Goal: Transaction & Acquisition: Book appointment/travel/reservation

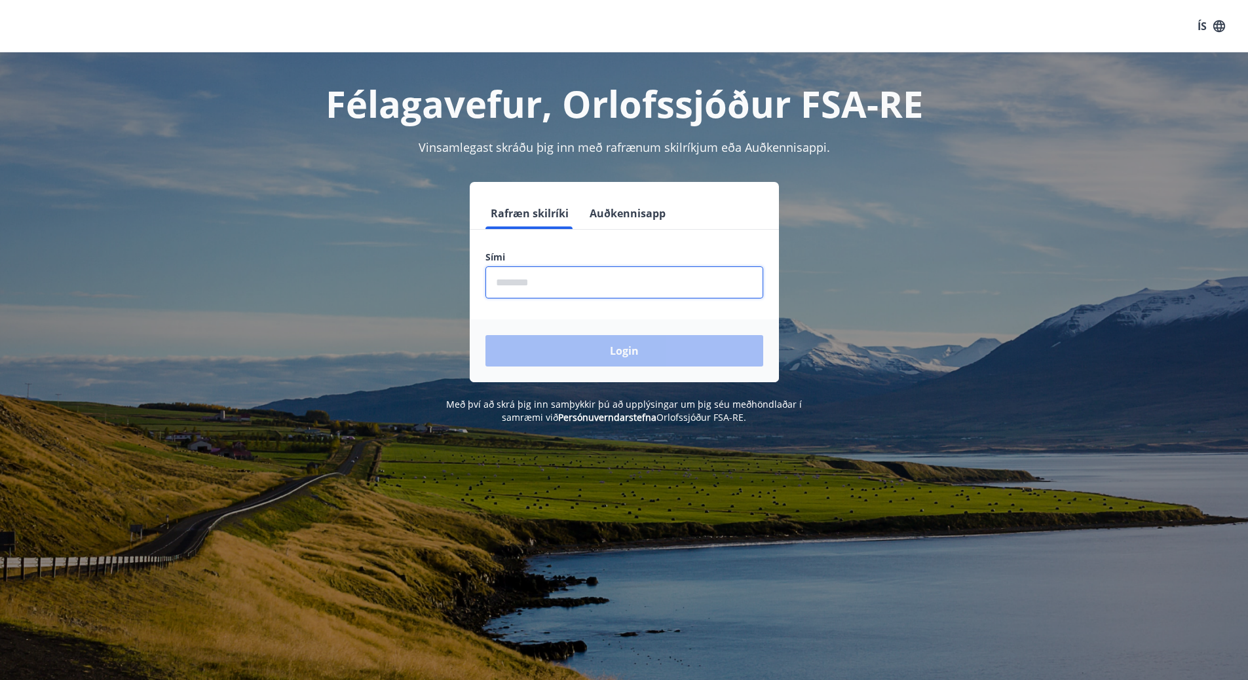
click at [669, 276] on input "phone" at bounding box center [624, 283] width 278 height 32
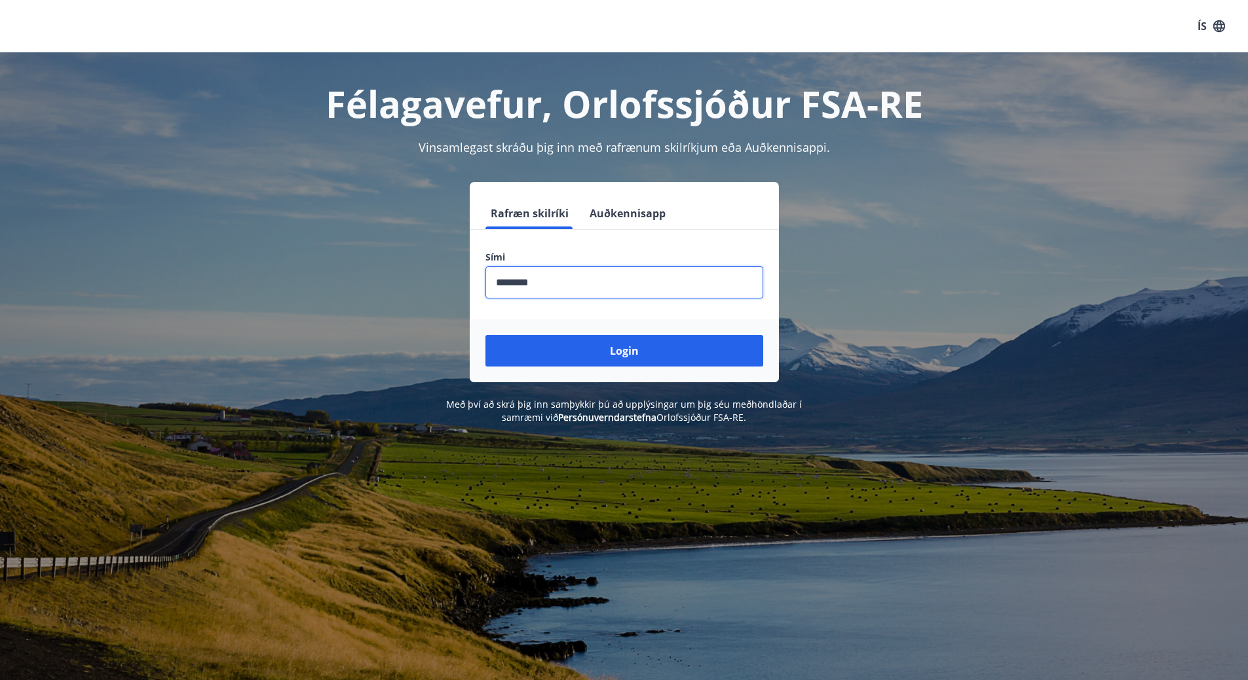
type input "********"
click at [485, 335] on button "Login" at bounding box center [624, 350] width 278 height 31
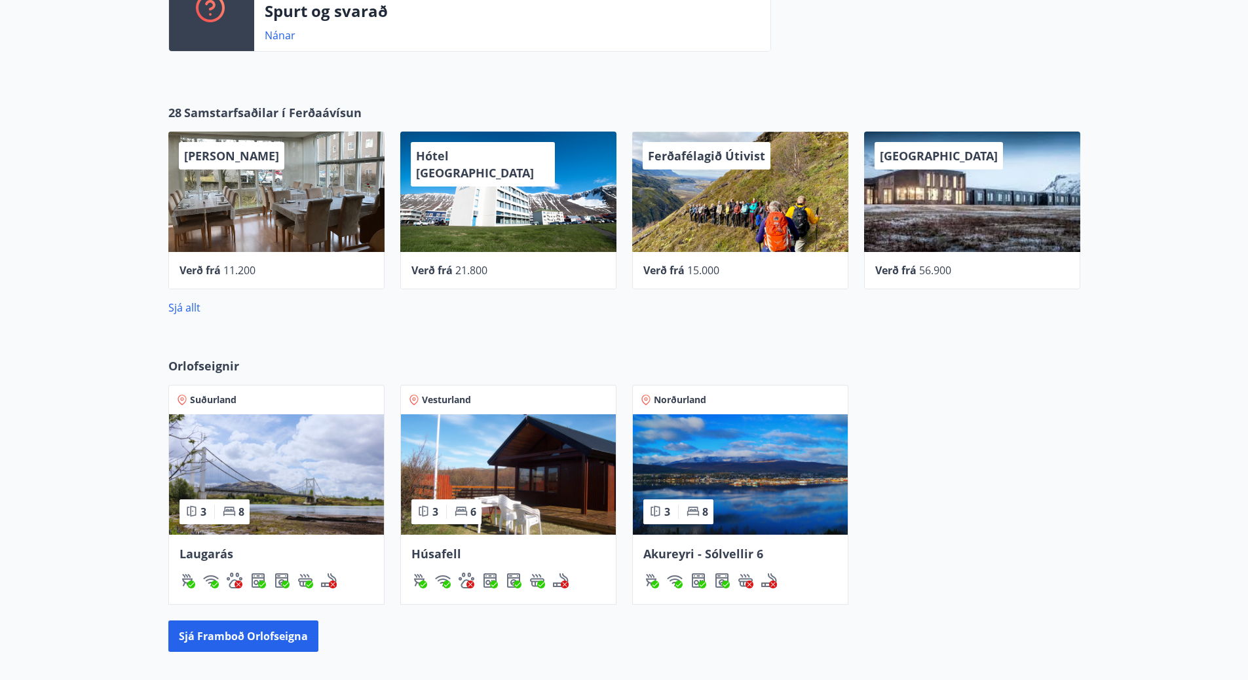
scroll to position [653, 0]
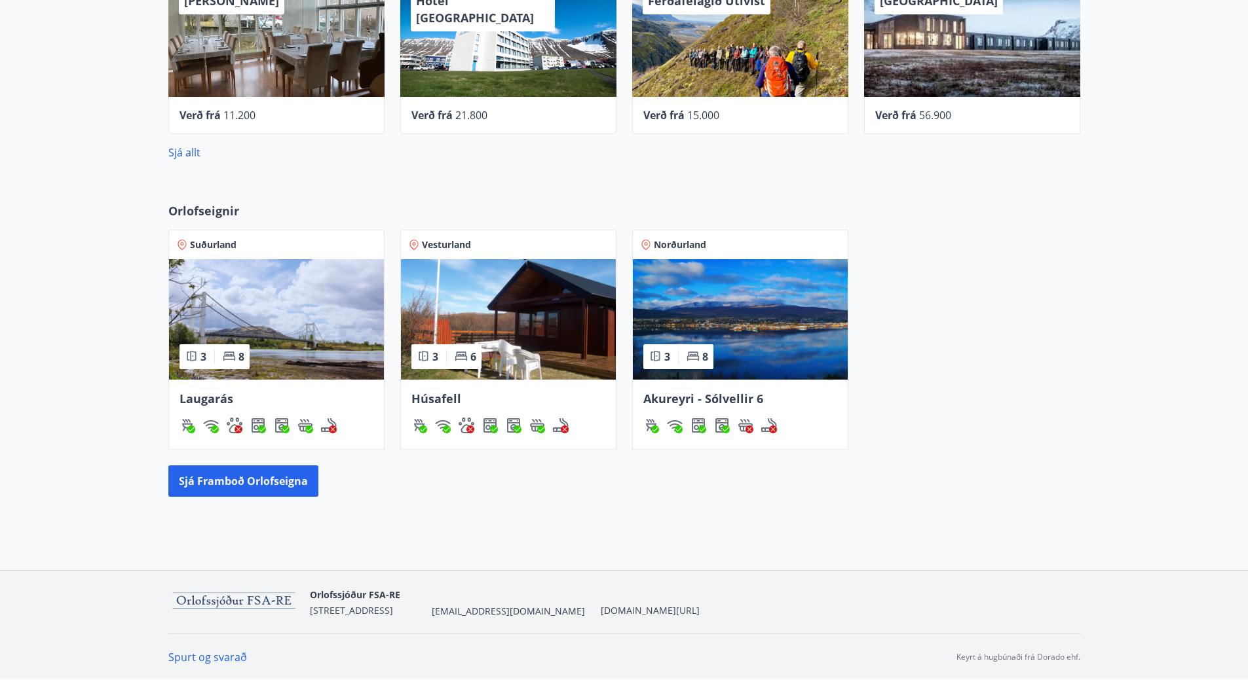
click at [206, 400] on span "Laugarás" at bounding box center [206, 399] width 54 height 16
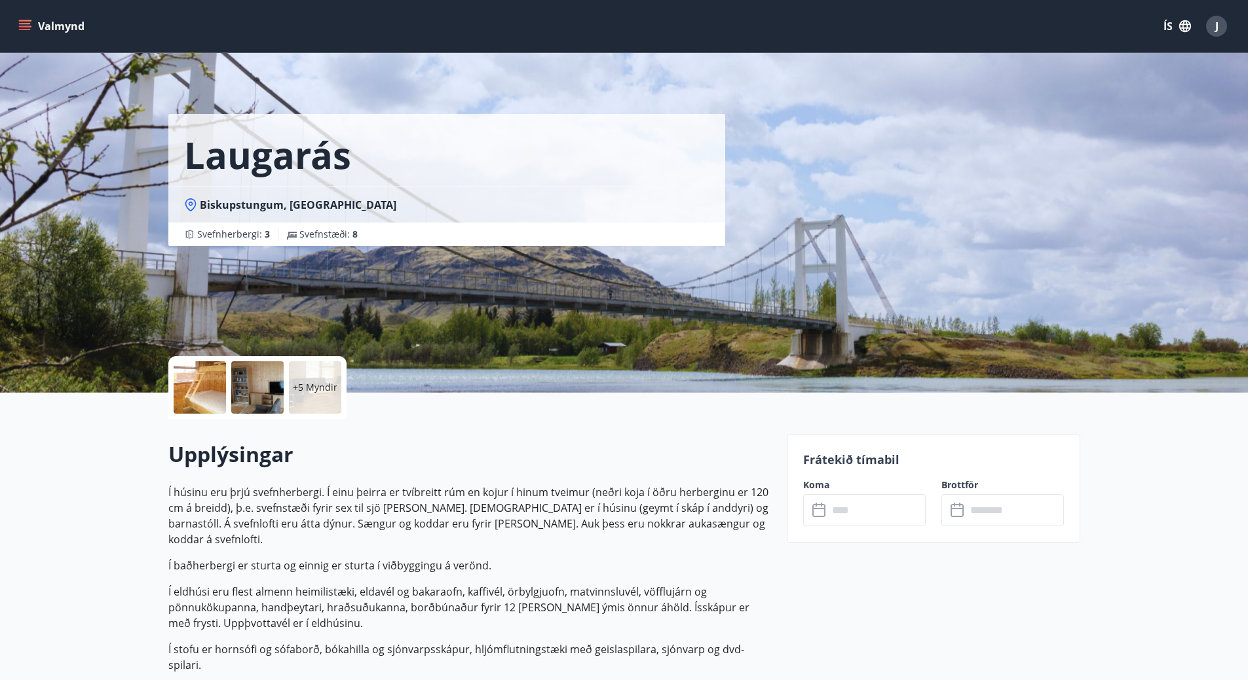
click at [832, 510] on input "text" at bounding box center [877, 510] width 98 height 32
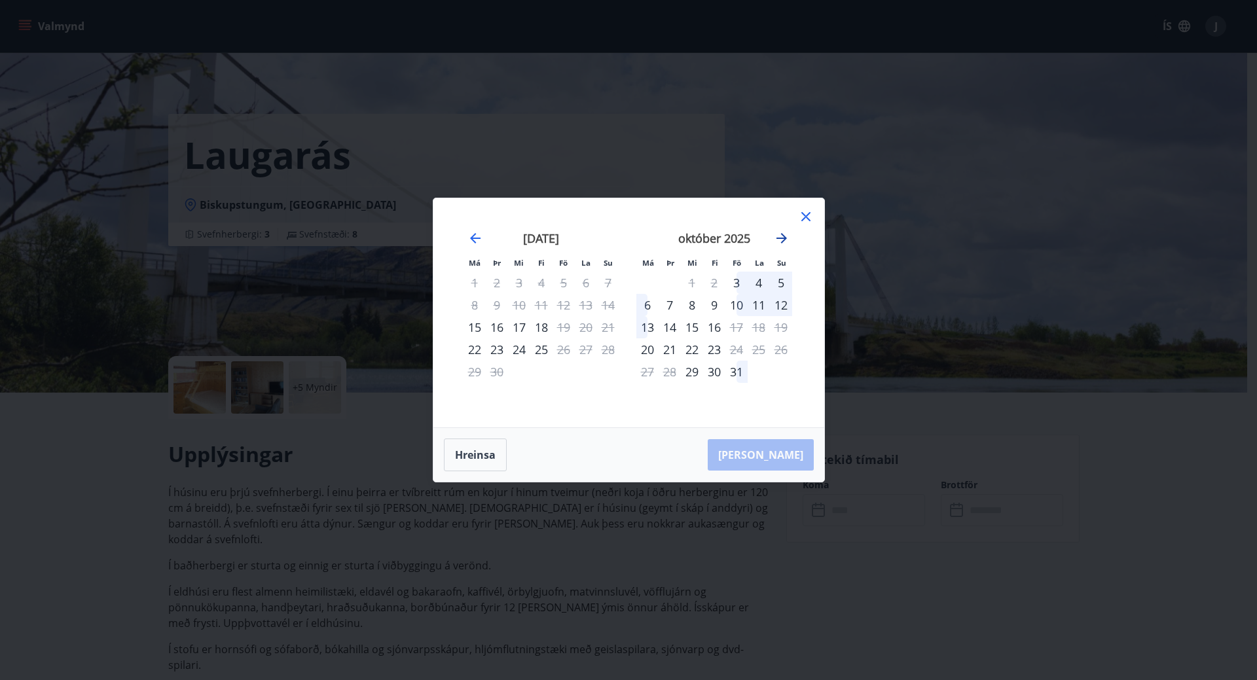
click at [785, 239] on icon "Move forward to switch to the next month." at bounding box center [782, 238] width 10 height 10
click at [476, 238] on icon "Move backward to switch to the previous month." at bounding box center [475, 238] width 10 height 10
click at [783, 239] on icon "Move forward to switch to the next month." at bounding box center [782, 238] width 10 height 10
click at [737, 327] on div "14" at bounding box center [737, 327] width 22 height 22
click at [648, 348] on div "17" at bounding box center [648, 350] width 22 height 22
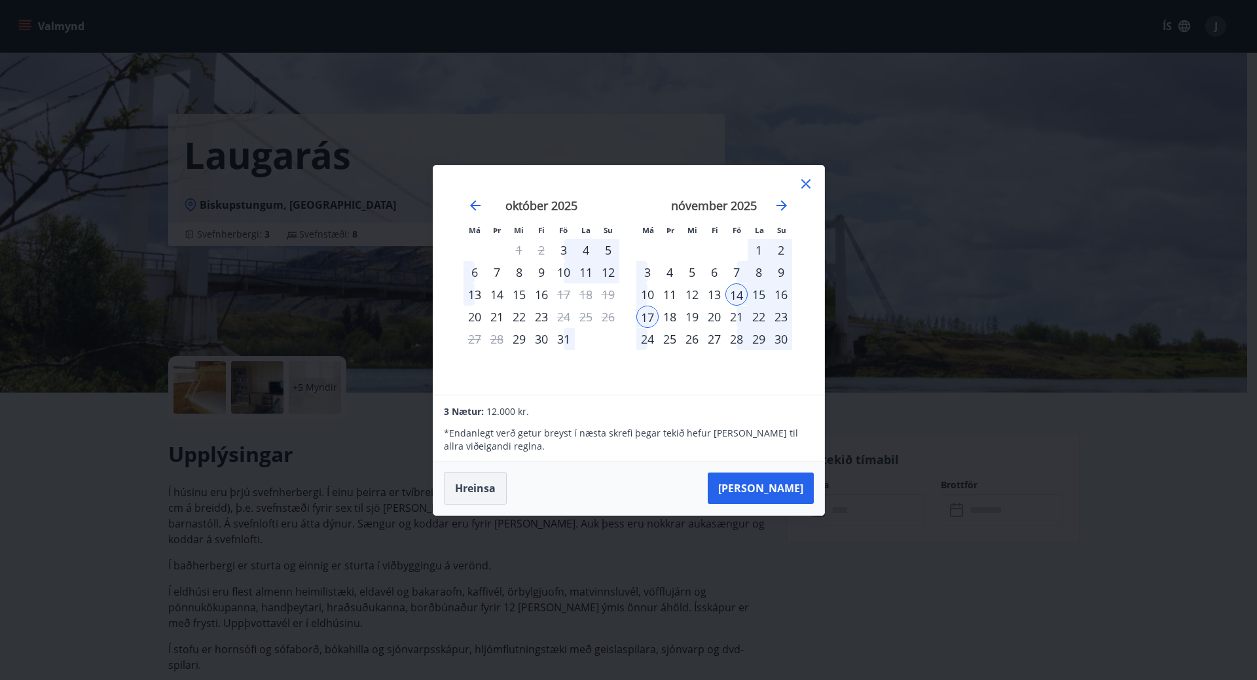
click at [473, 485] on button "Hreinsa" at bounding box center [475, 488] width 63 height 33
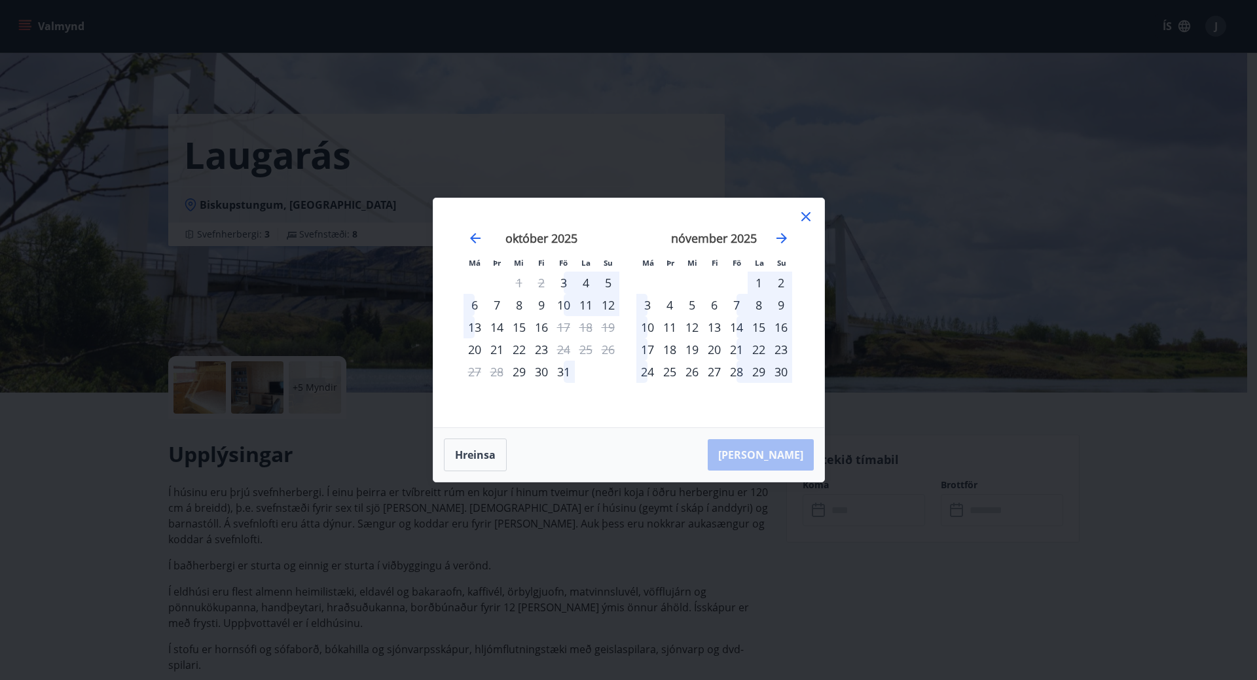
click at [716, 328] on div "13" at bounding box center [714, 327] width 22 height 22
click at [783, 329] on div "16" at bounding box center [781, 327] width 22 height 22
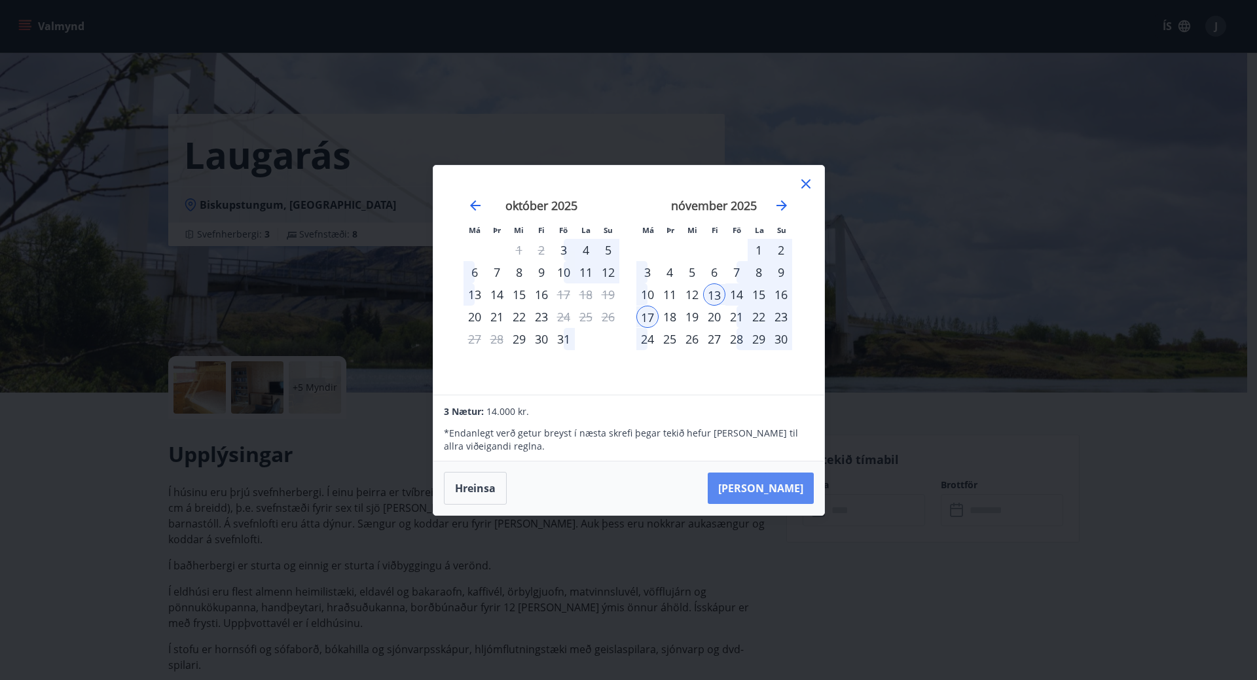
click at [783, 490] on button "[PERSON_NAME]" at bounding box center [761, 488] width 106 height 31
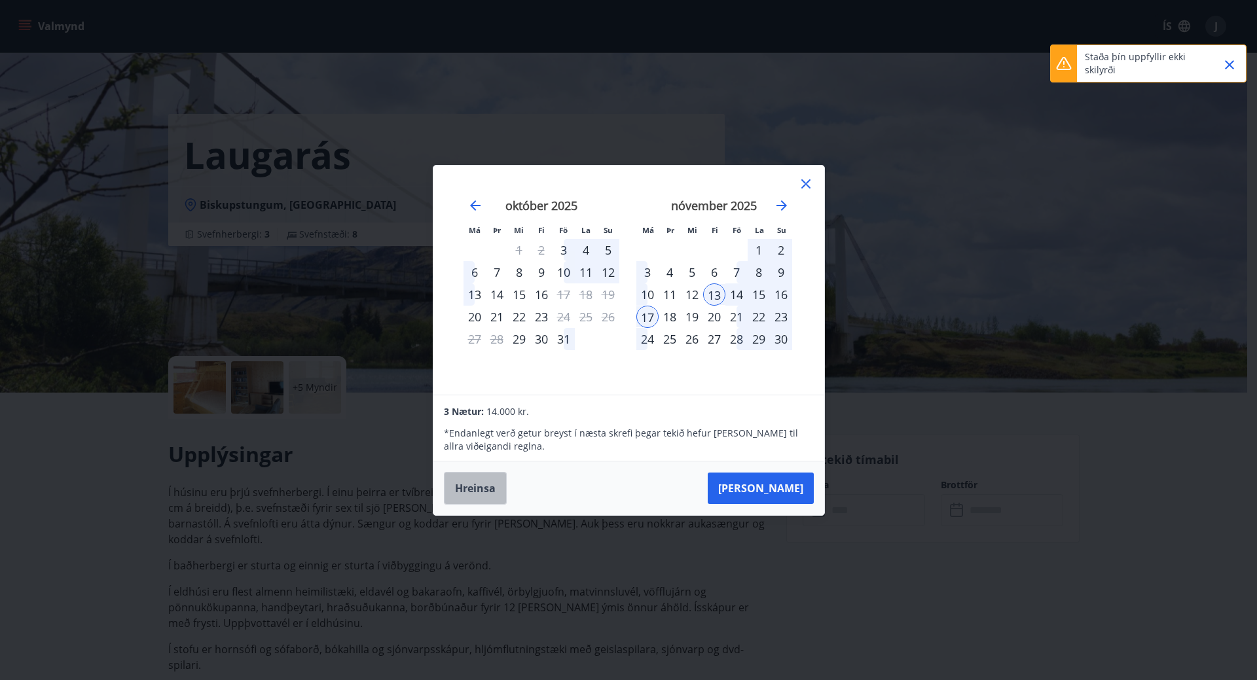
click at [472, 492] on button "Hreinsa" at bounding box center [475, 488] width 63 height 33
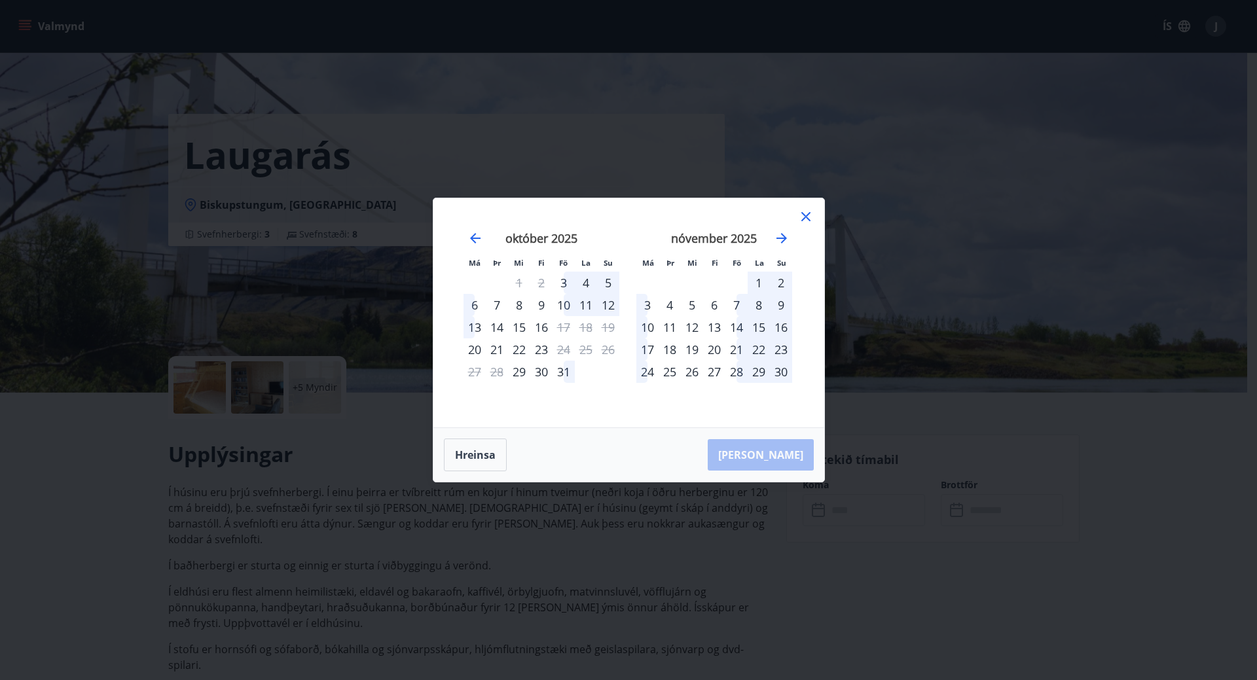
click at [737, 325] on div "14" at bounding box center [737, 327] width 22 height 22
click at [781, 325] on div "16" at bounding box center [781, 327] width 22 height 22
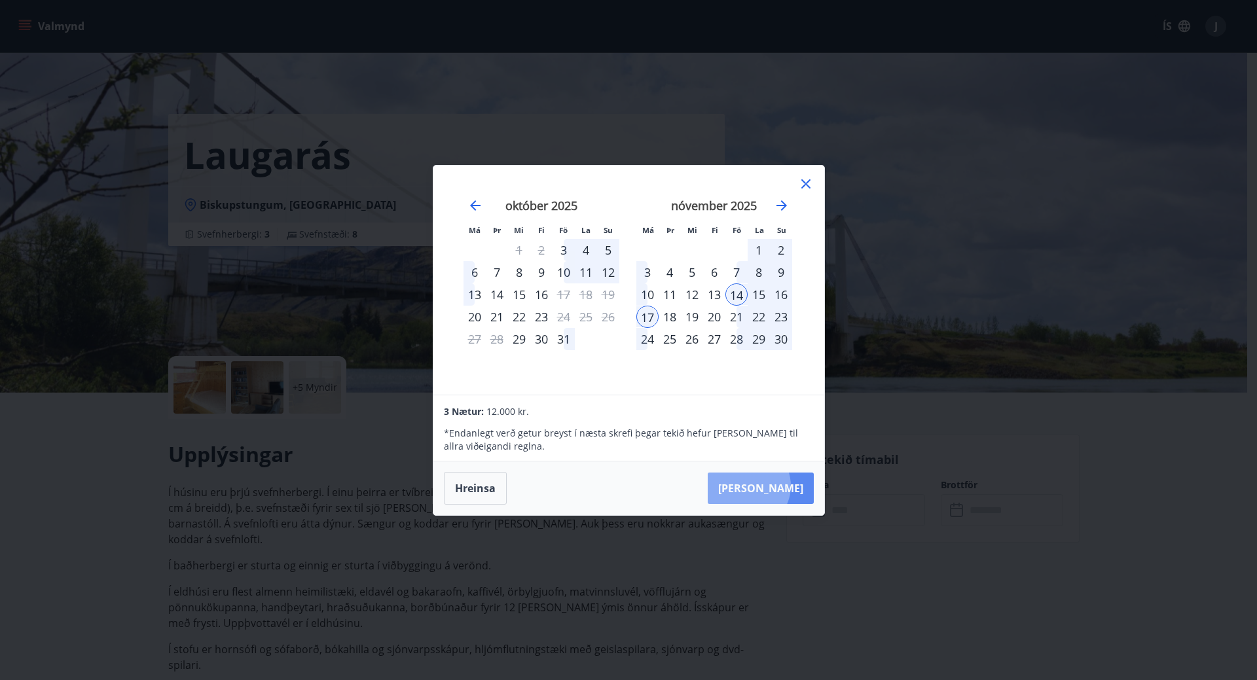
click at [789, 486] on button "[PERSON_NAME]" at bounding box center [761, 488] width 106 height 31
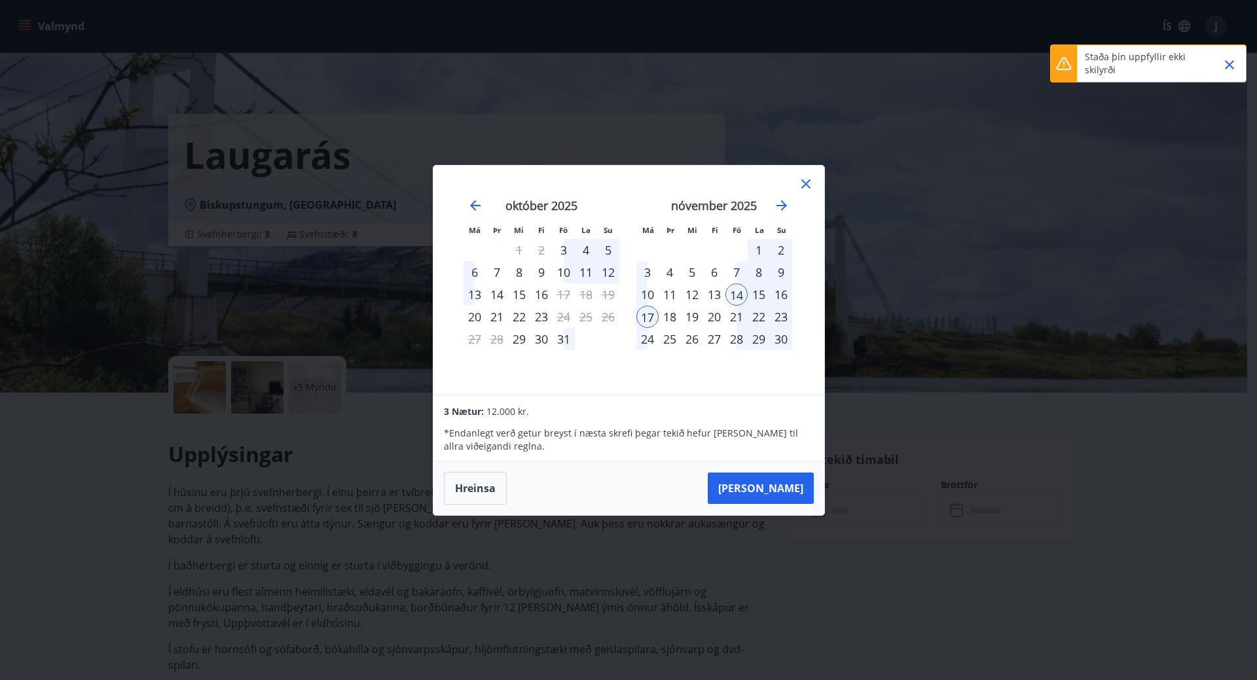
click at [1233, 67] on icon "Close" at bounding box center [1230, 65] width 16 height 16
click at [485, 492] on button "Hreinsa" at bounding box center [475, 488] width 63 height 33
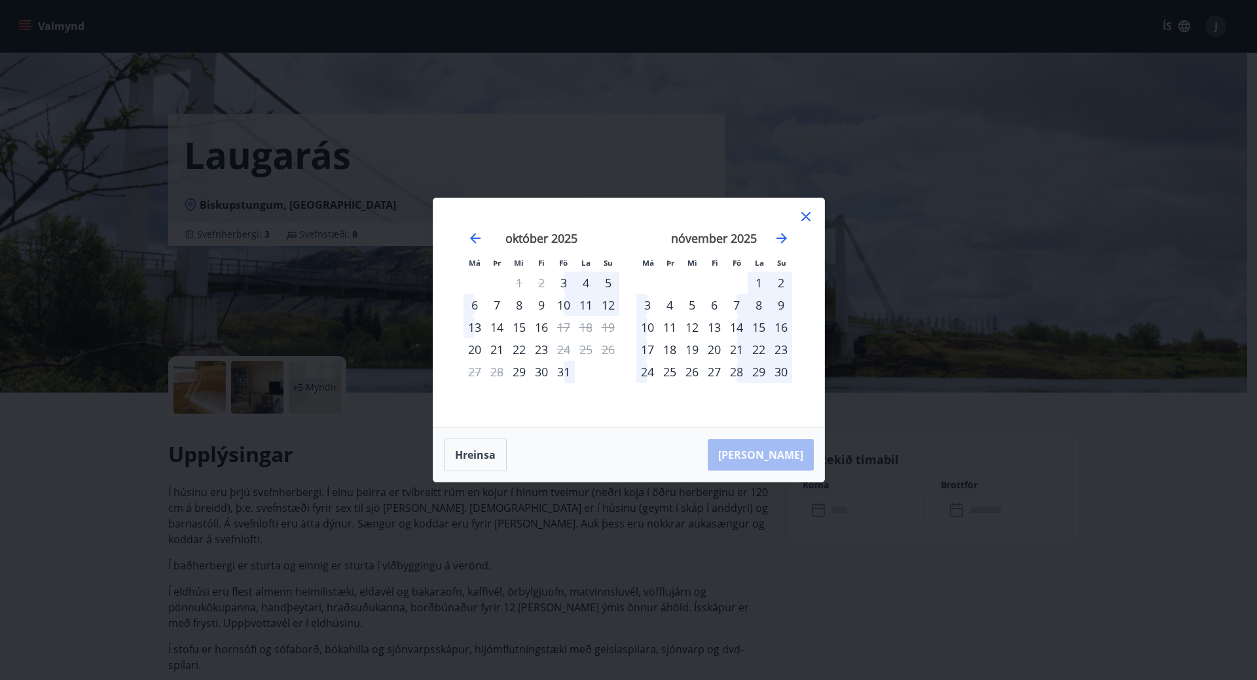
click at [806, 213] on icon at bounding box center [806, 217] width 16 height 16
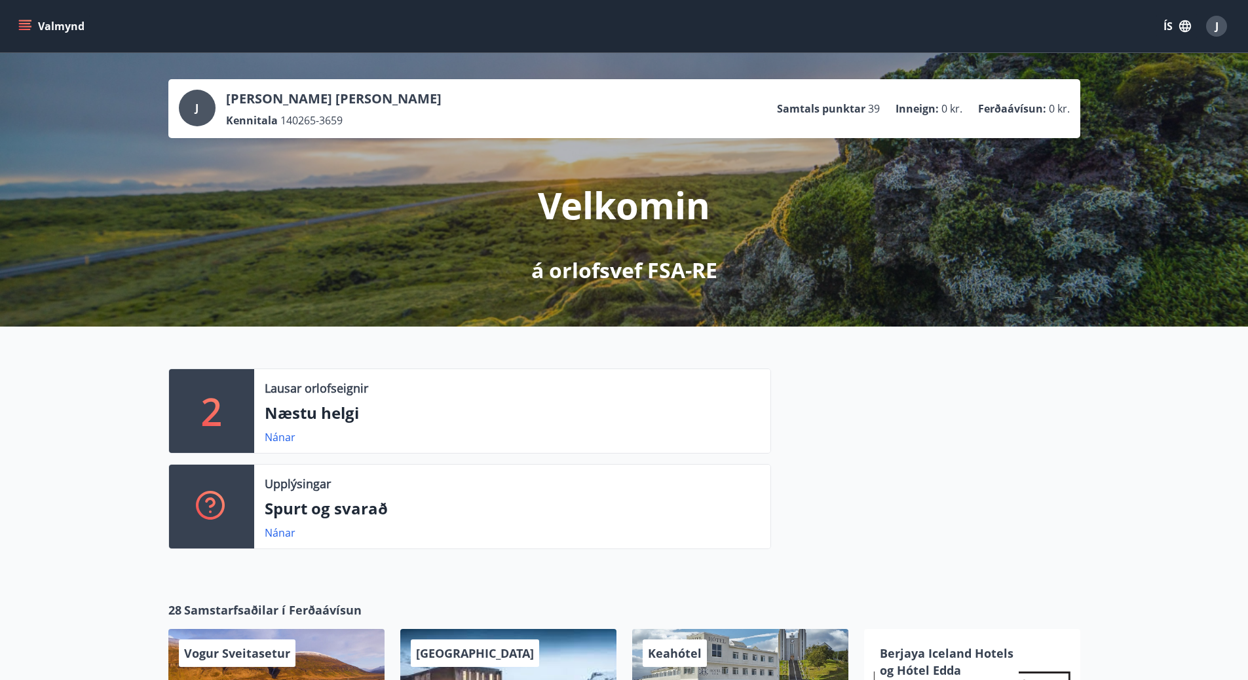
click at [54, 27] on button "Valmynd" at bounding box center [53, 26] width 74 height 24
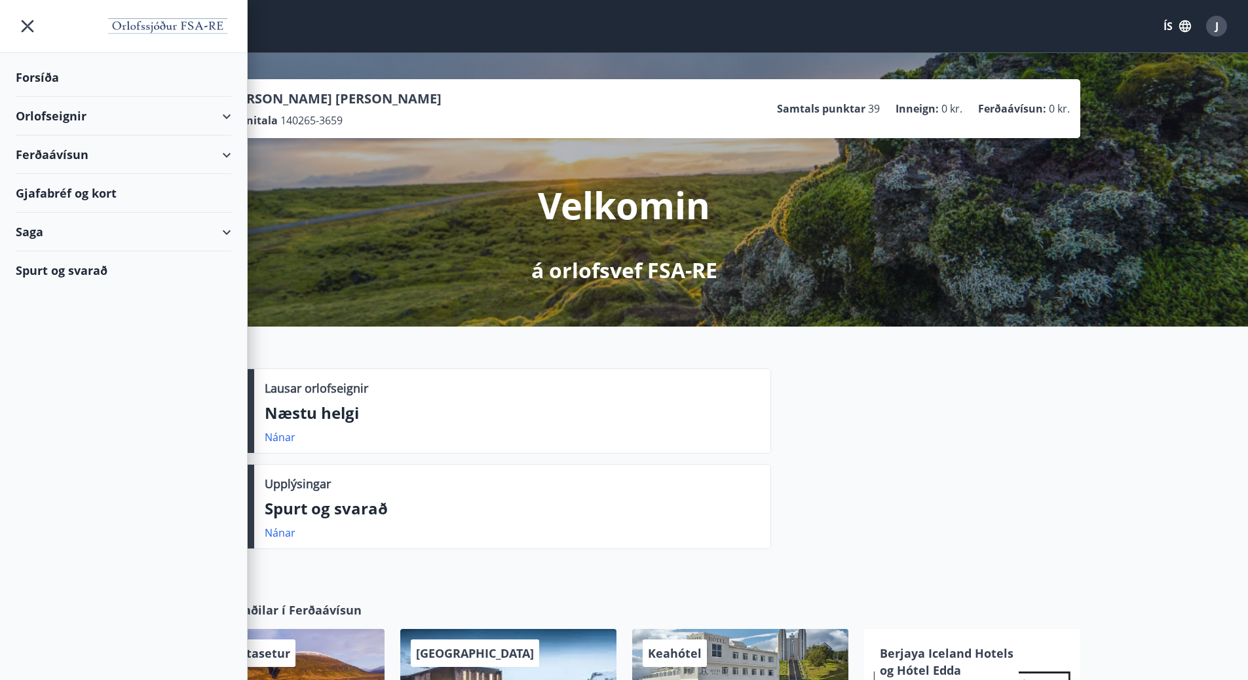
click at [42, 75] on div "Forsíða" at bounding box center [123, 77] width 215 height 39
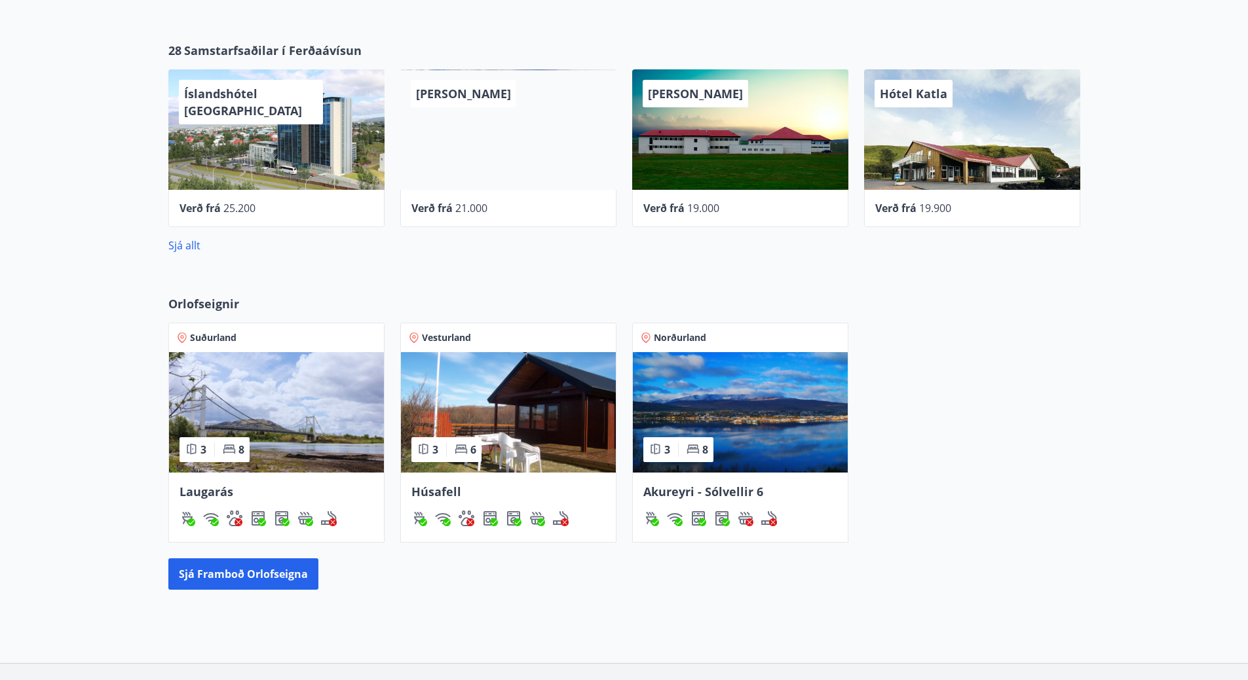
scroll to position [653, 0]
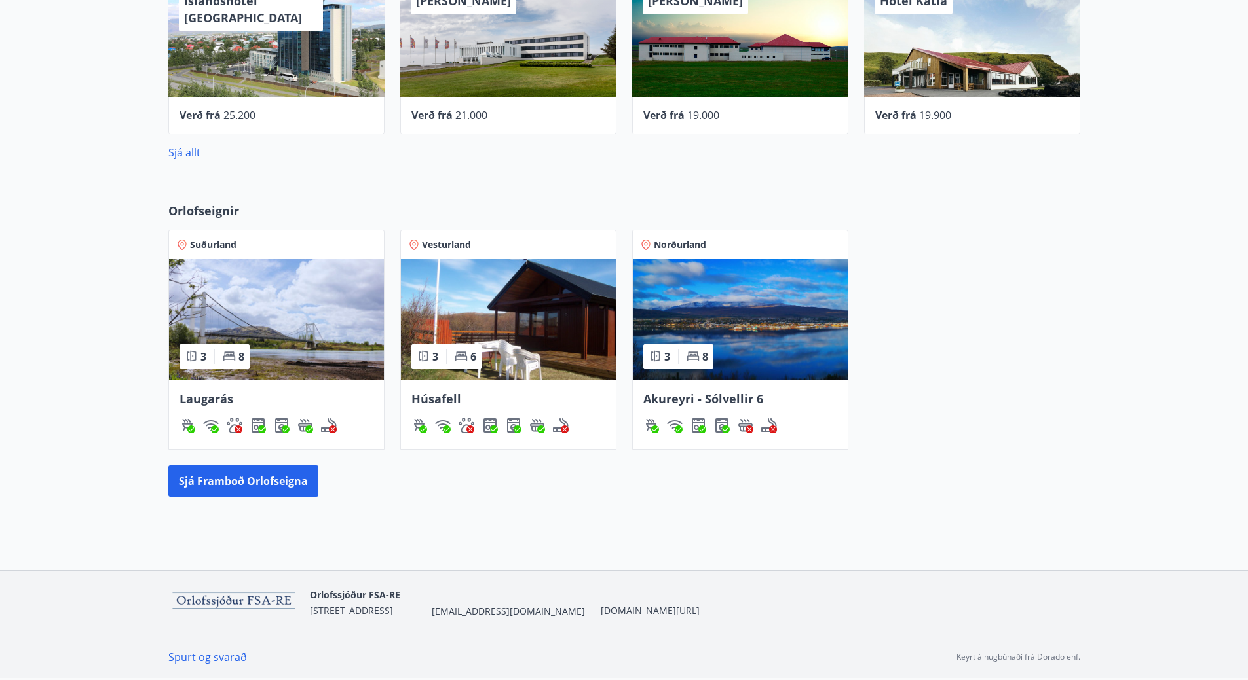
click at [535, 329] on img at bounding box center [508, 319] width 215 height 121
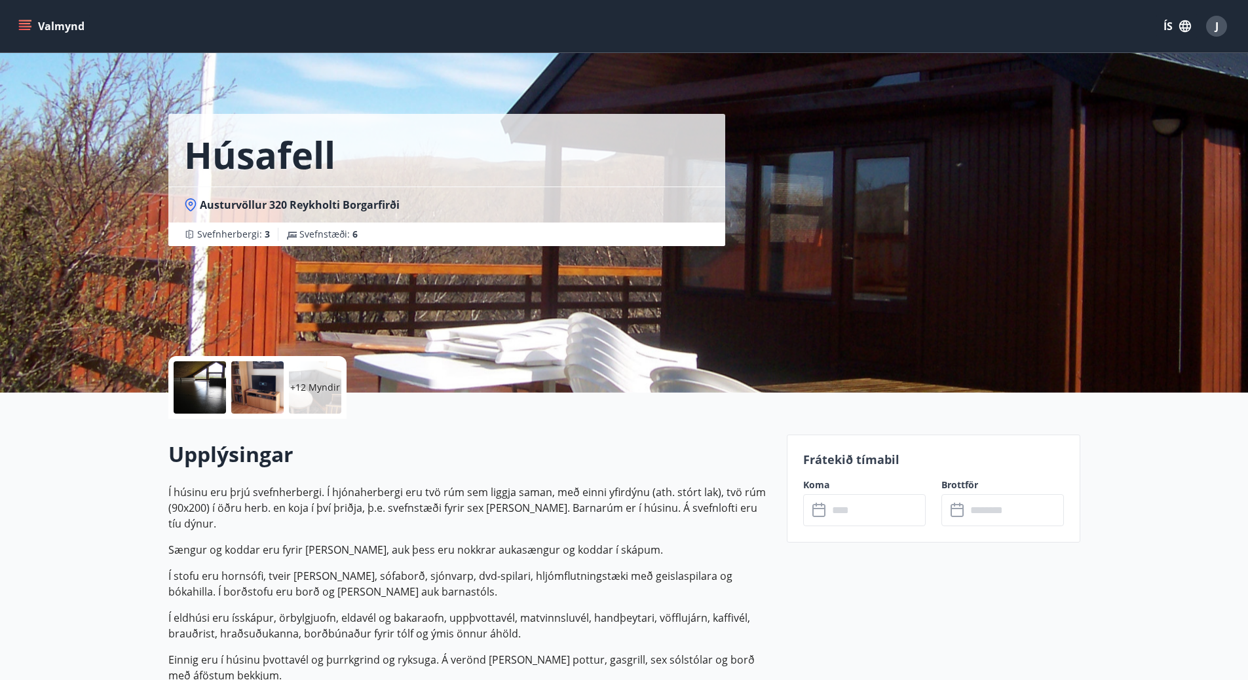
click at [885, 510] on input "text" at bounding box center [877, 510] width 98 height 32
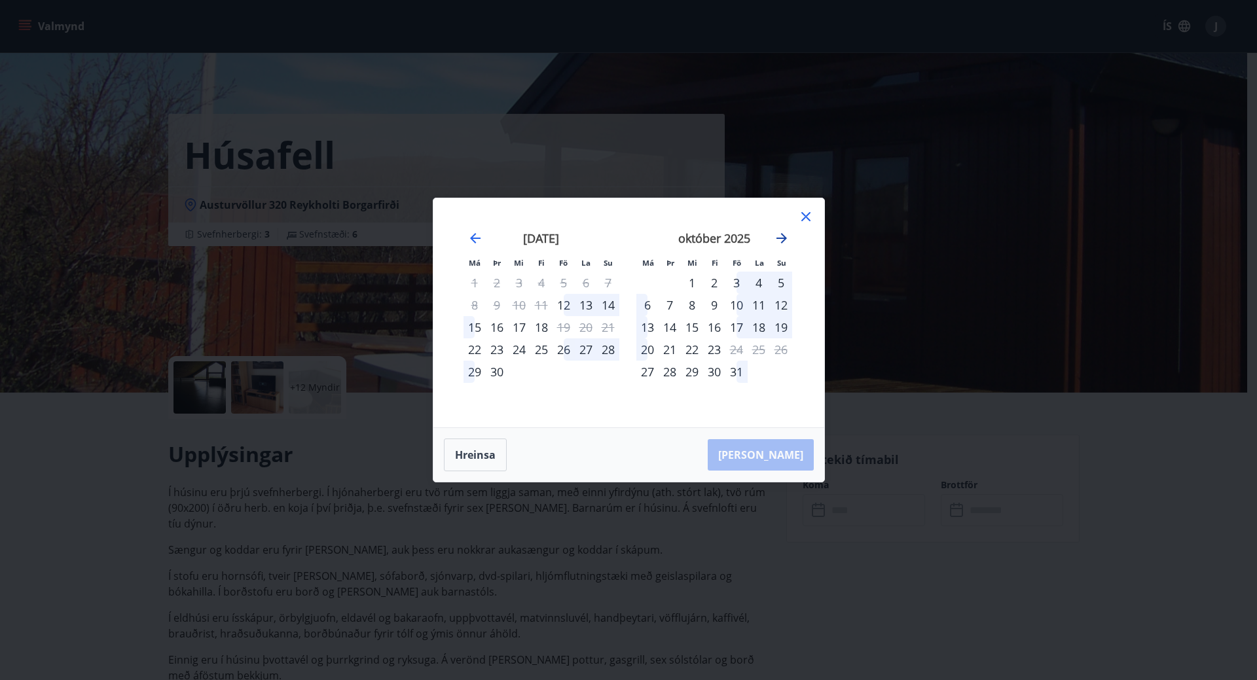
click at [787, 234] on icon "Move forward to switch to the next month." at bounding box center [782, 239] width 16 height 16
click at [743, 324] on div "14" at bounding box center [737, 327] width 22 height 22
click at [648, 355] on div "17" at bounding box center [648, 350] width 22 height 22
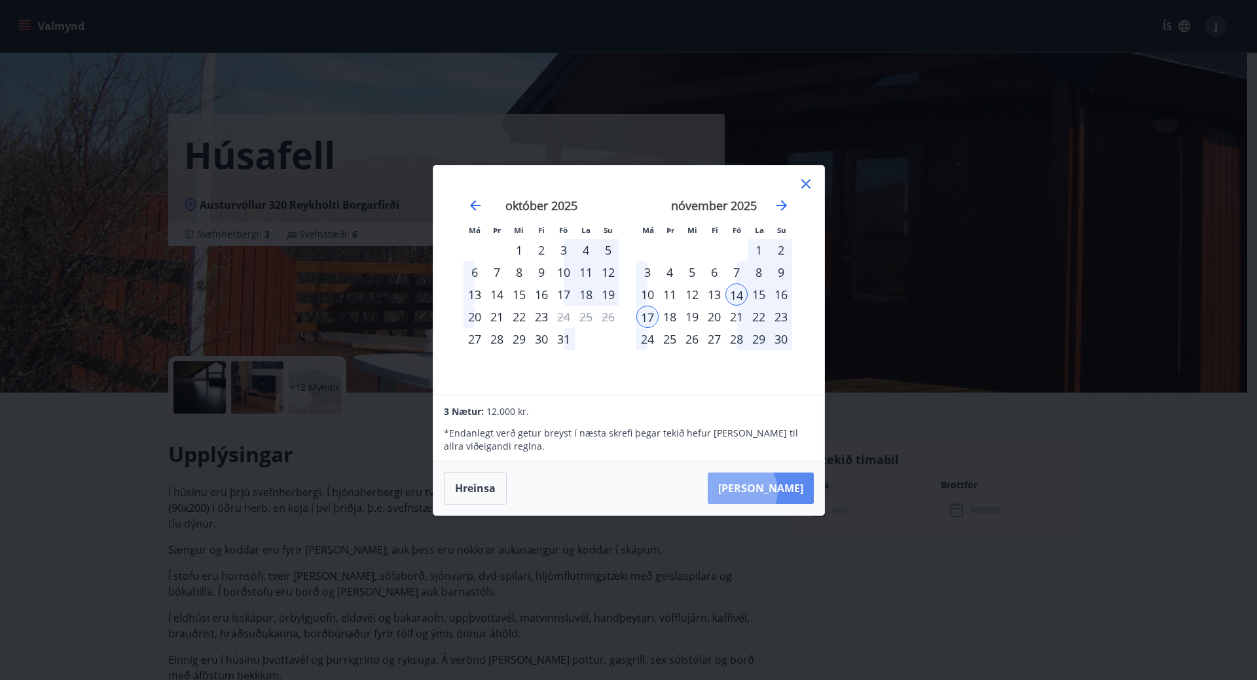
click at [778, 491] on button "[PERSON_NAME]" at bounding box center [761, 488] width 106 height 31
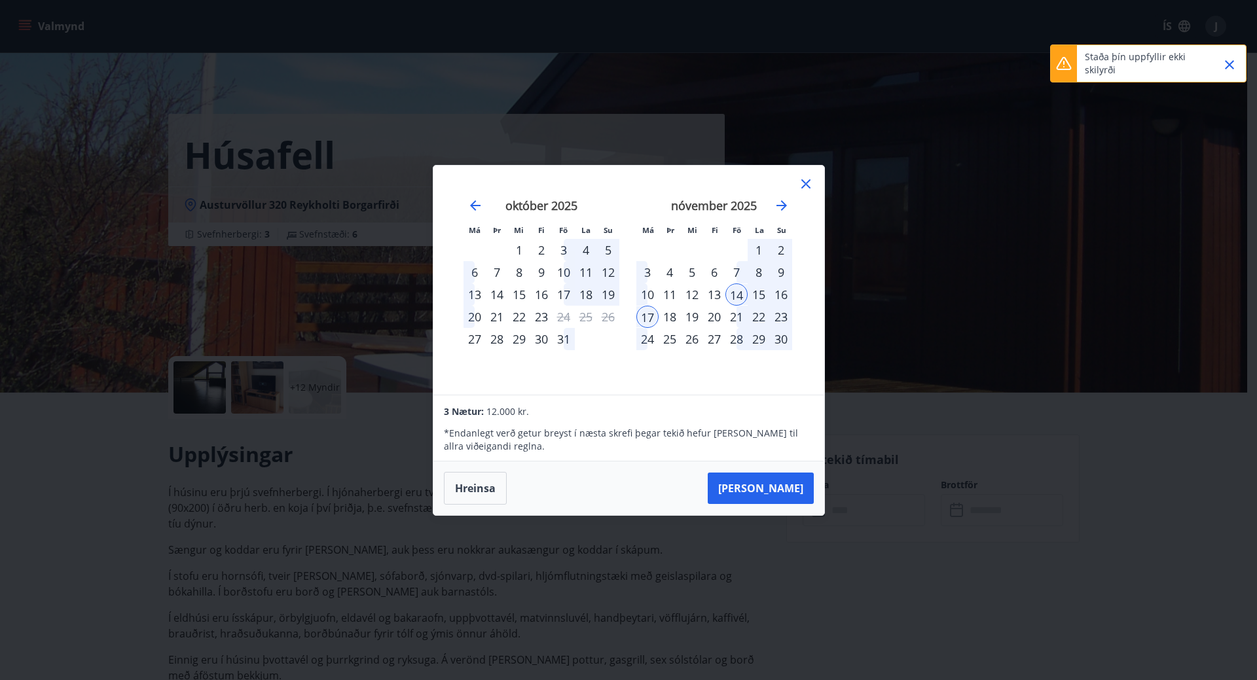
click at [1067, 63] on icon at bounding box center [1064, 63] width 15 height 13
click at [781, 481] on button "[PERSON_NAME]" at bounding box center [761, 488] width 106 height 31
click at [781, 481] on div "[PERSON_NAME]" at bounding box center [629, 489] width 391 height 54
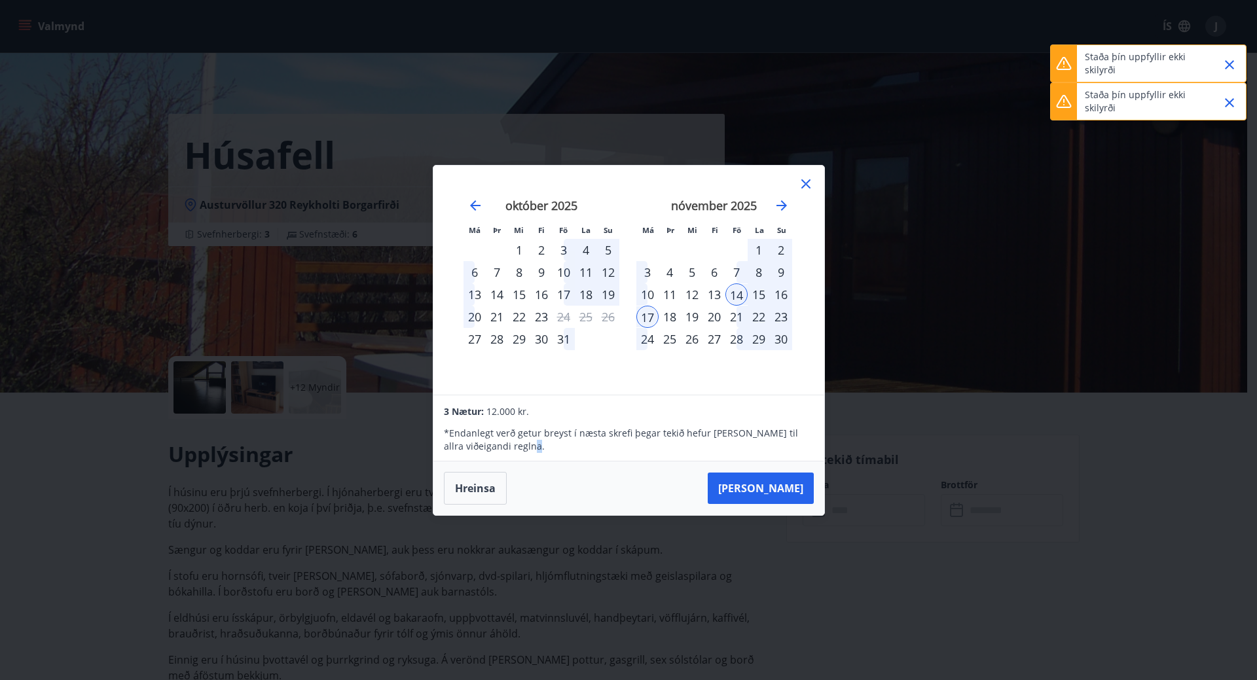
click at [1229, 69] on icon "Close" at bounding box center [1230, 65] width 16 height 16
click at [1221, 65] on button "Close" at bounding box center [1230, 65] width 22 height 22
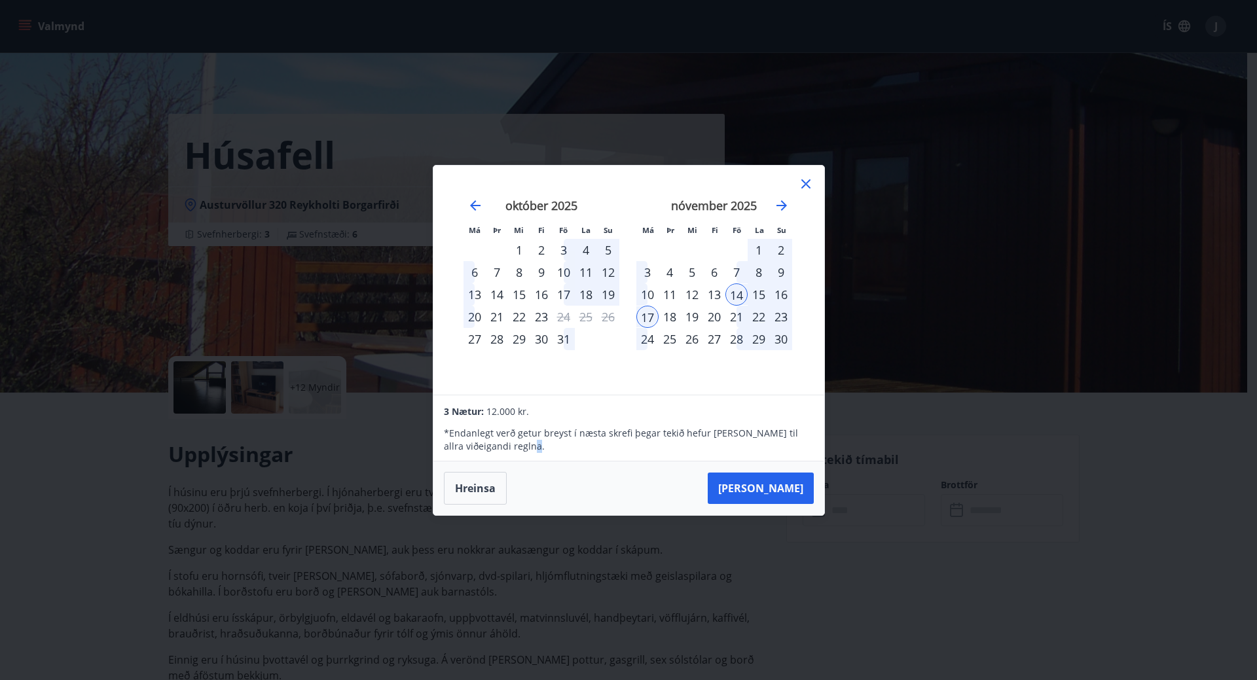
click at [811, 180] on icon at bounding box center [806, 184] width 16 height 16
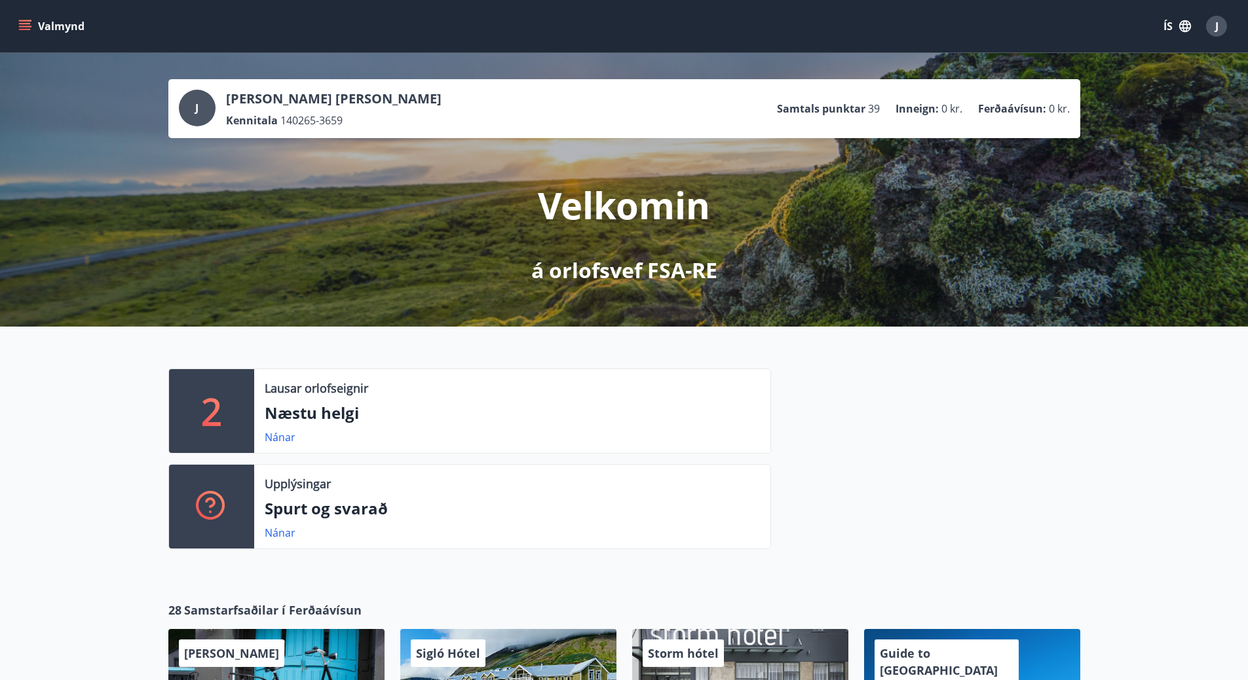
click at [60, 26] on button "Valmynd" at bounding box center [53, 26] width 74 height 24
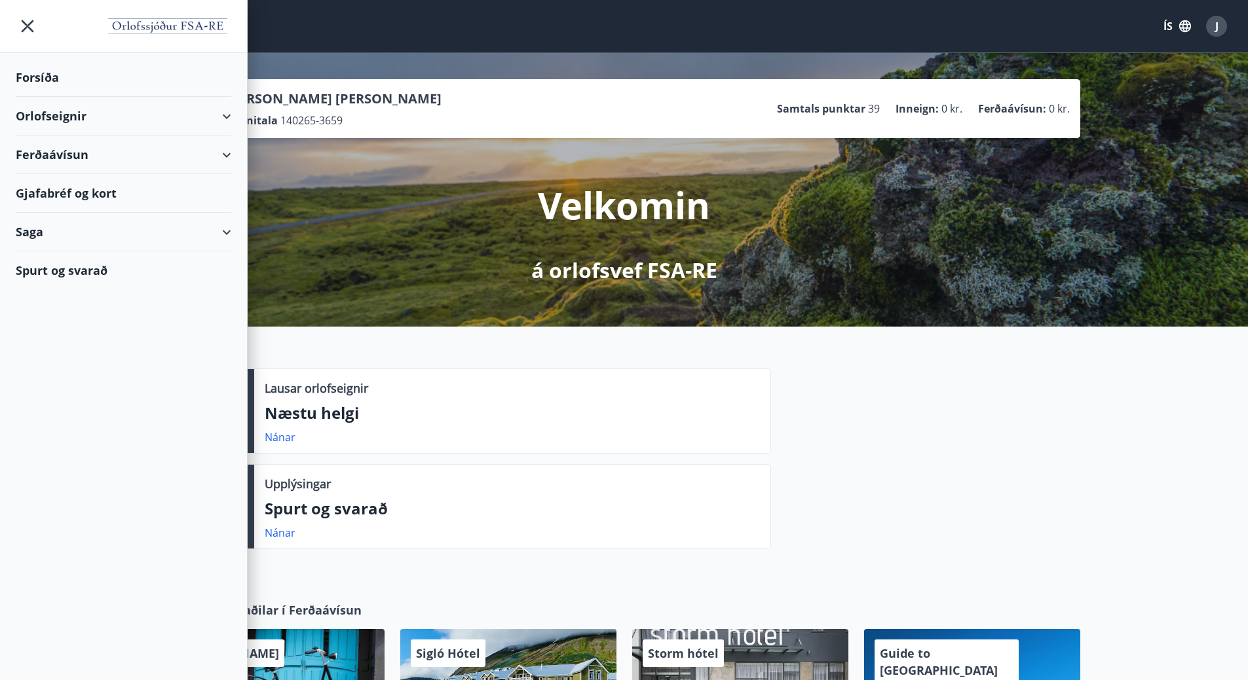
click at [45, 75] on div "Forsíða" at bounding box center [123, 77] width 215 height 39
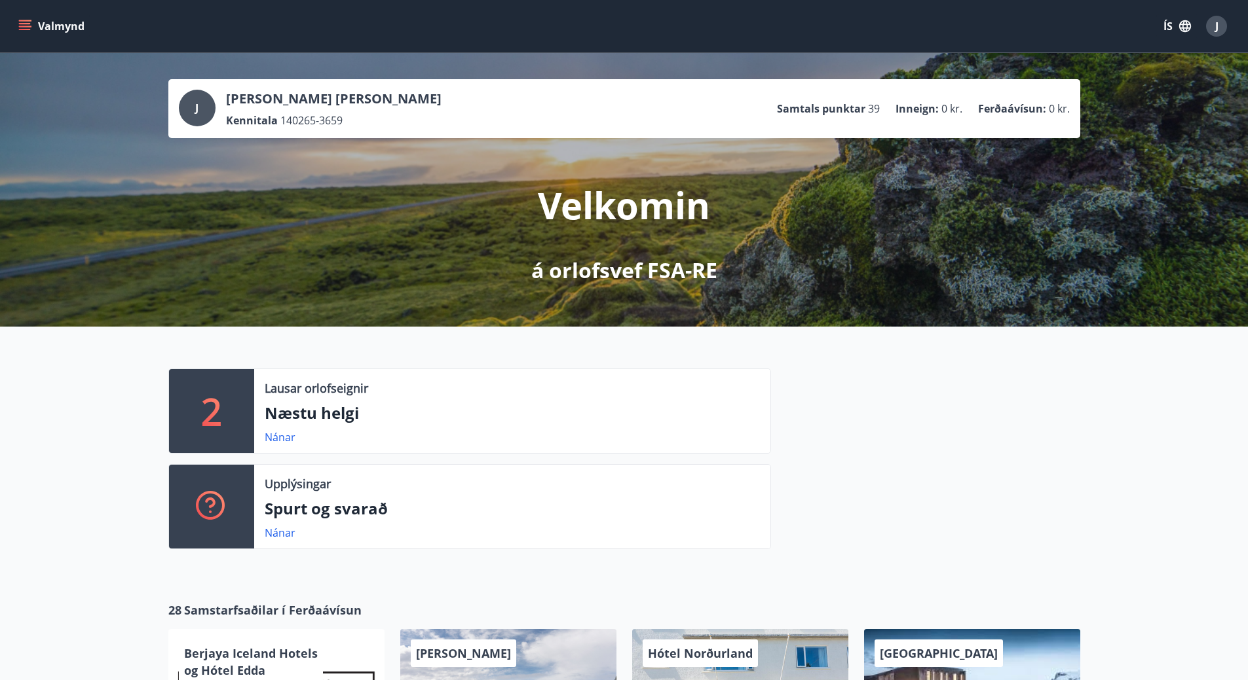
click at [65, 19] on button "Valmynd" at bounding box center [53, 26] width 74 height 24
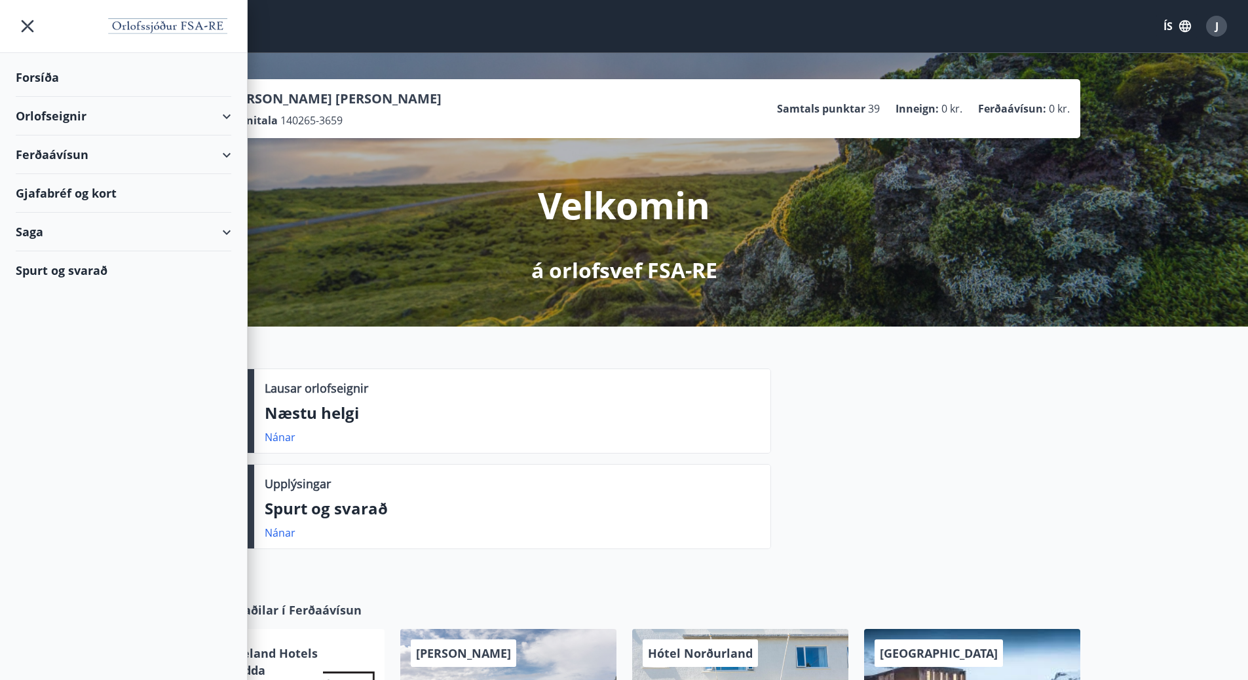
click at [52, 117] on div "Orlofseignir" at bounding box center [123, 116] width 215 height 39
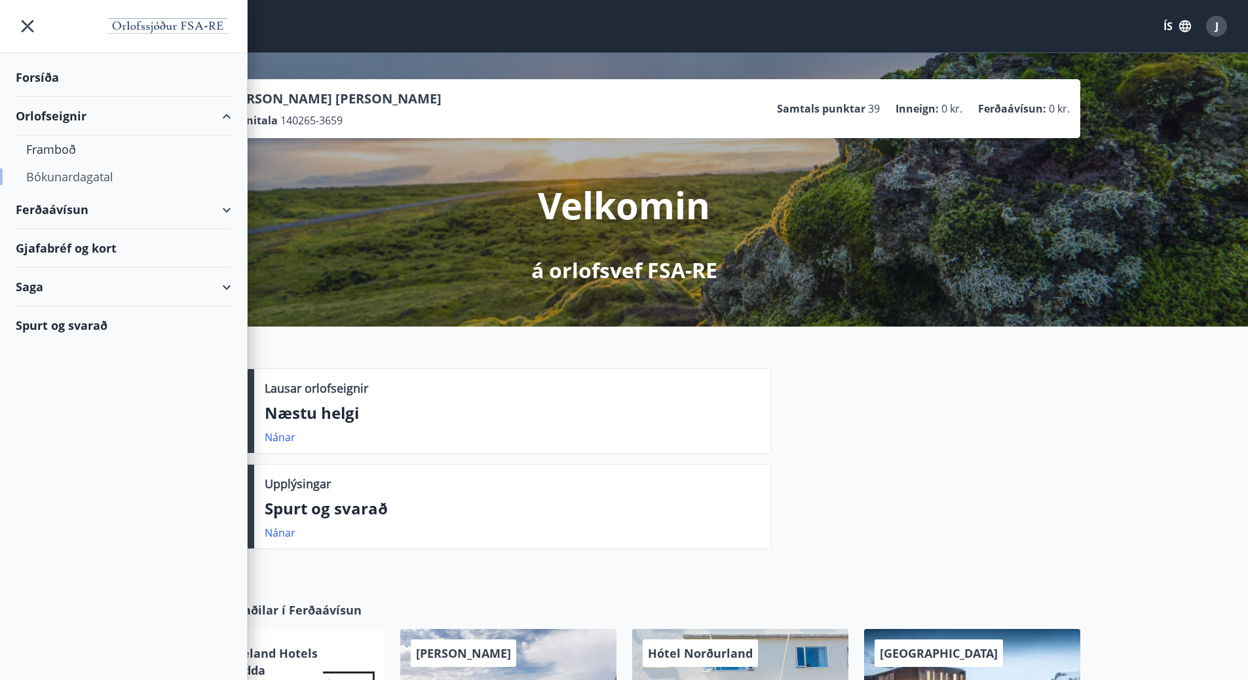
click at [46, 174] on div "Bókunardagatal" at bounding box center [123, 177] width 195 height 28
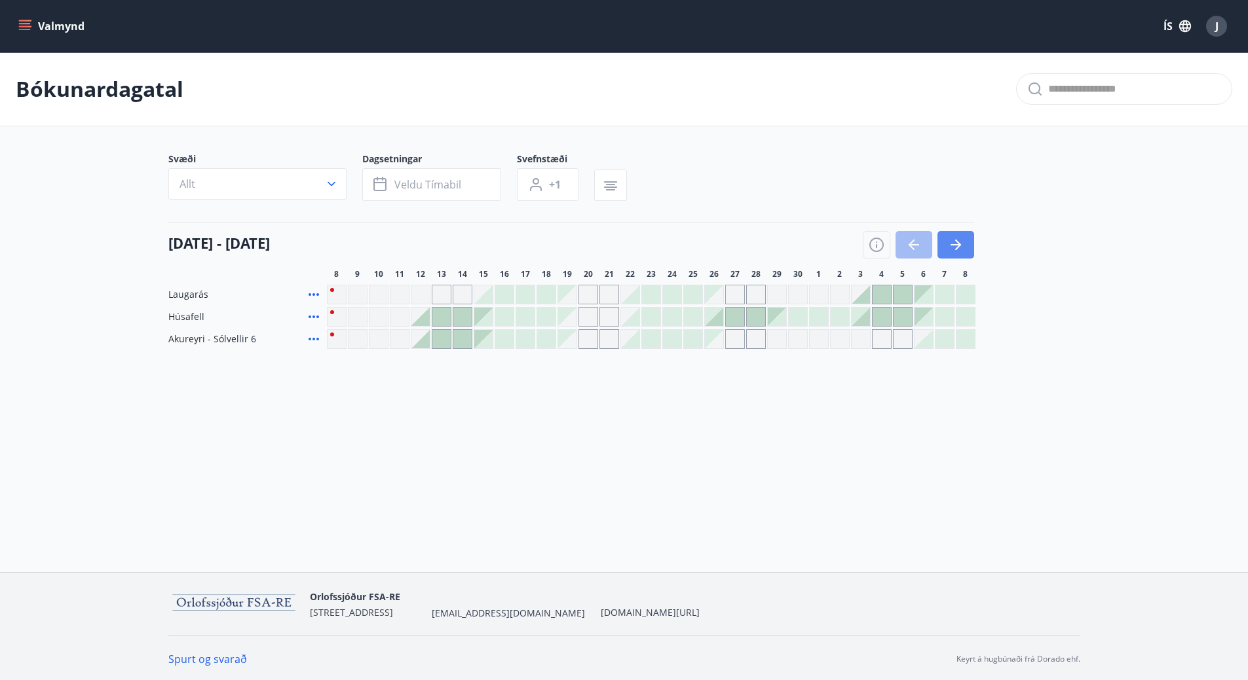
click at [954, 238] on icon "button" at bounding box center [956, 245] width 16 height 16
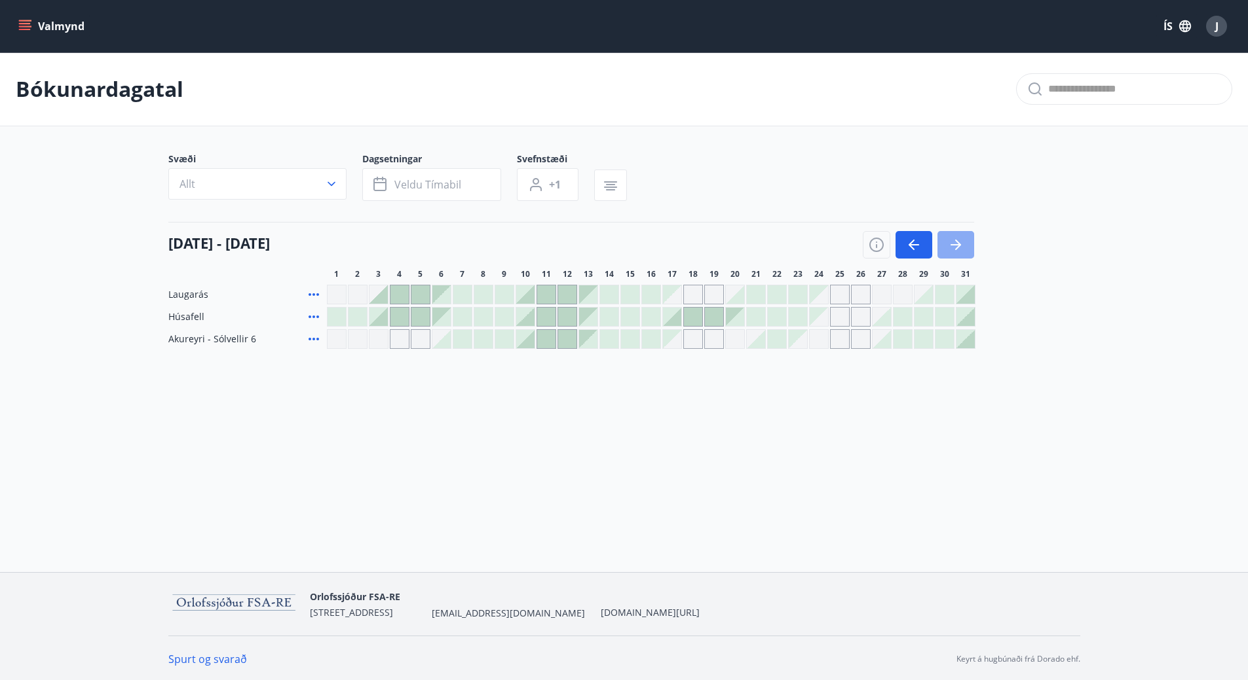
click at [954, 238] on icon "button" at bounding box center [956, 245] width 16 height 16
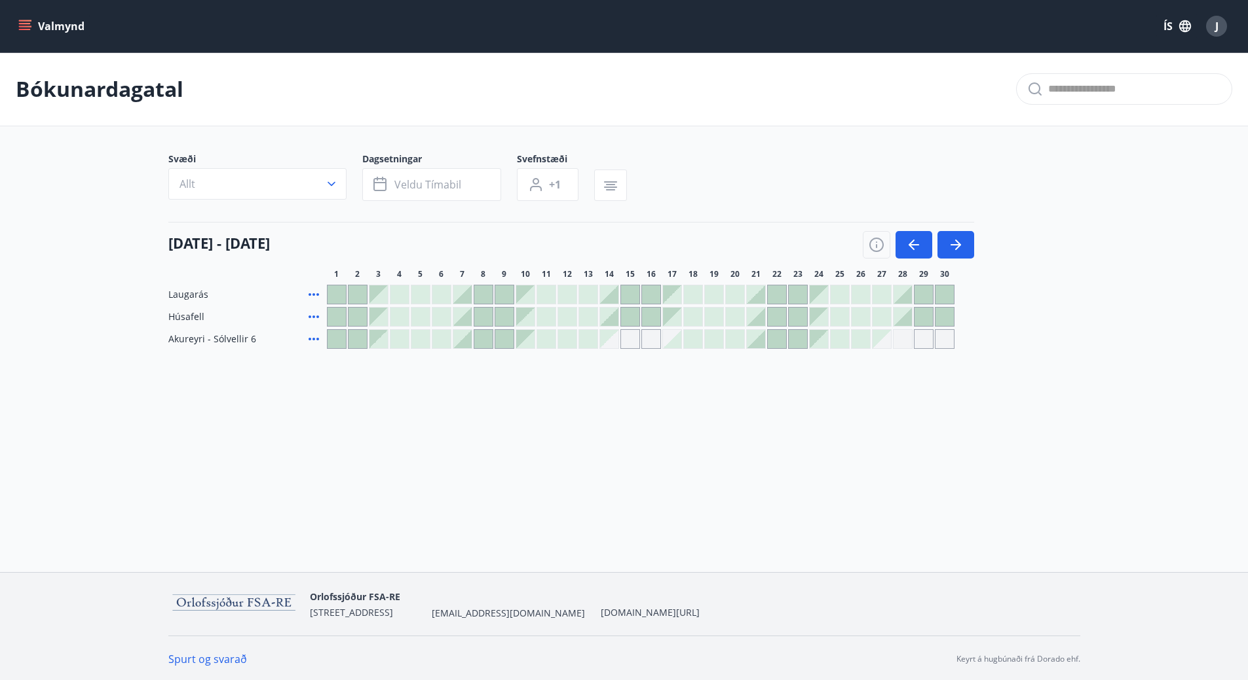
click at [612, 295] on div at bounding box center [609, 295] width 18 height 18
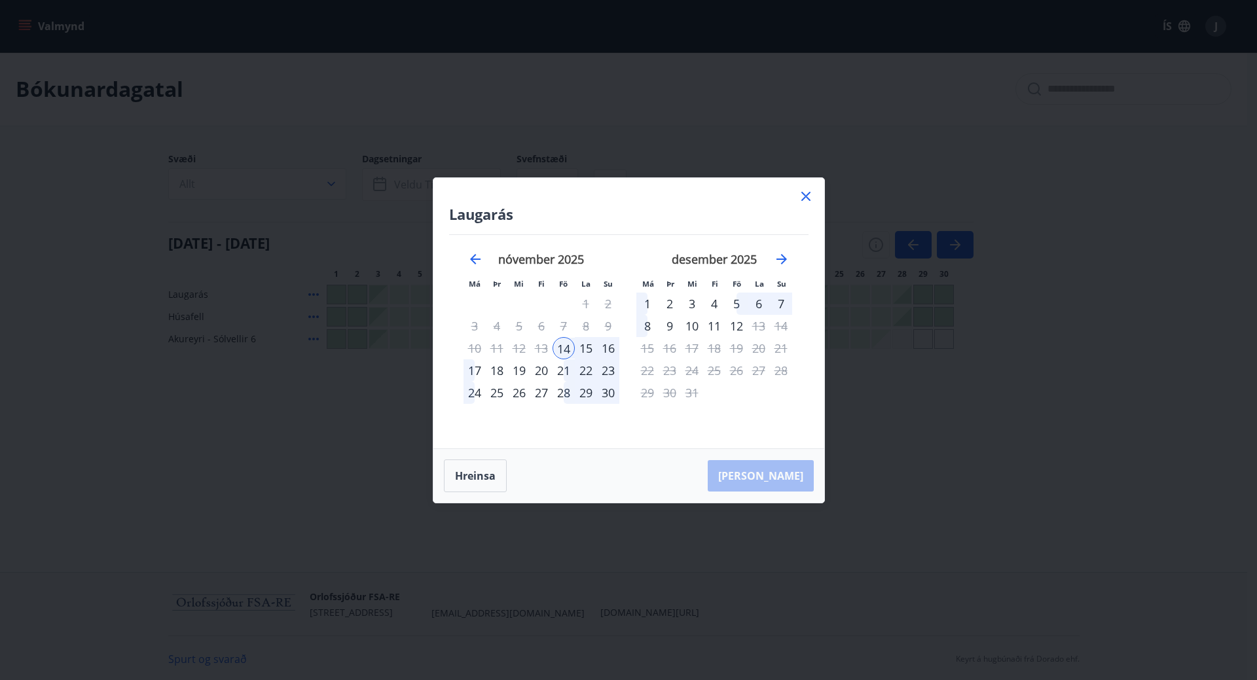
click at [473, 372] on div "17" at bounding box center [475, 371] width 22 height 22
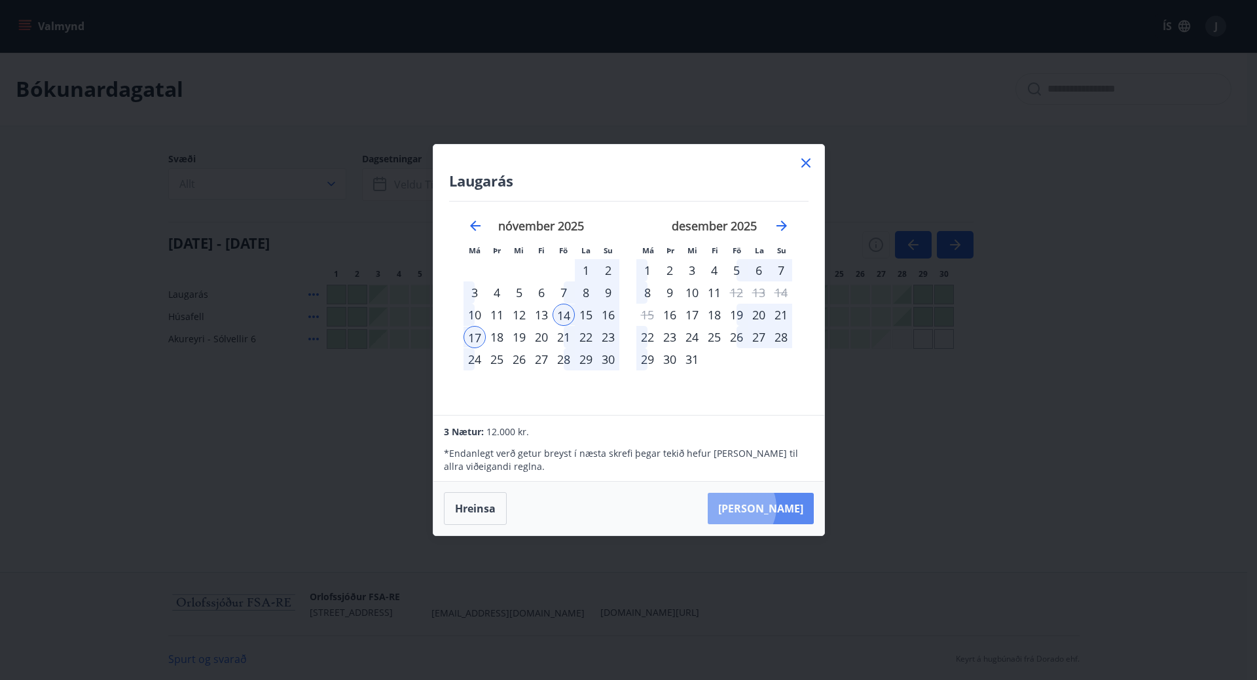
click at [777, 508] on button "[PERSON_NAME]" at bounding box center [761, 508] width 106 height 31
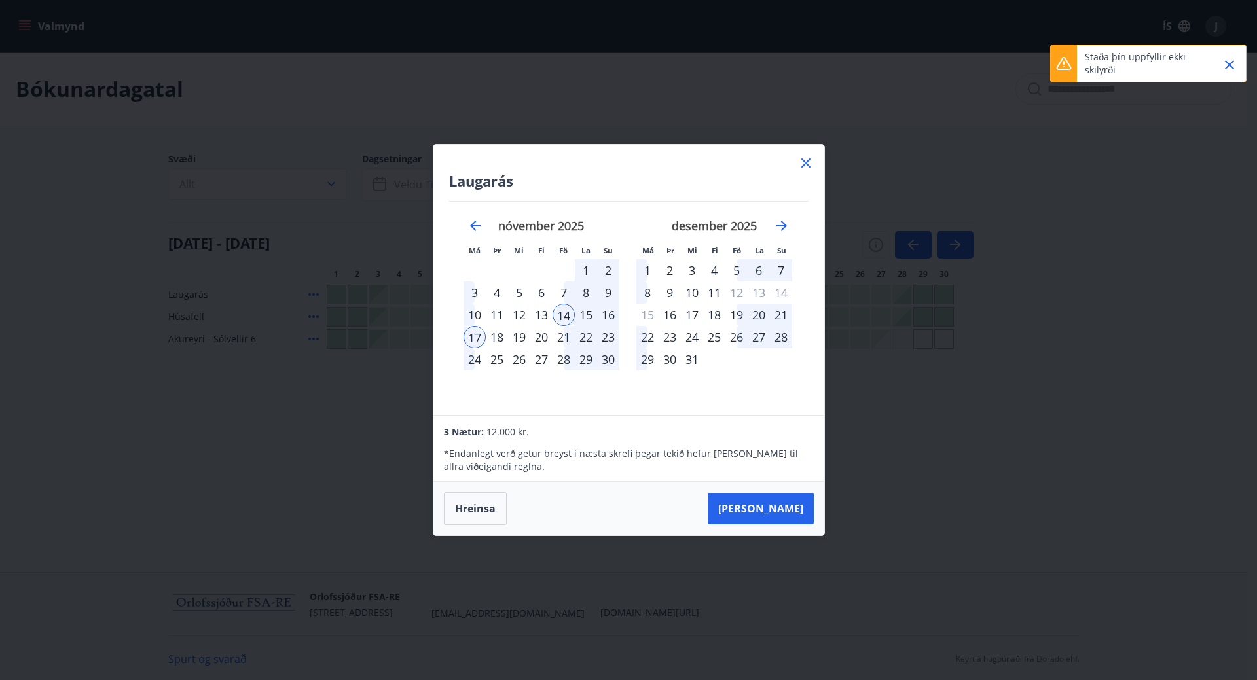
click at [1234, 64] on icon "Close" at bounding box center [1230, 65] width 16 height 16
click at [802, 158] on icon at bounding box center [806, 163] width 16 height 16
